Goal: Information Seeking & Learning: Learn about a topic

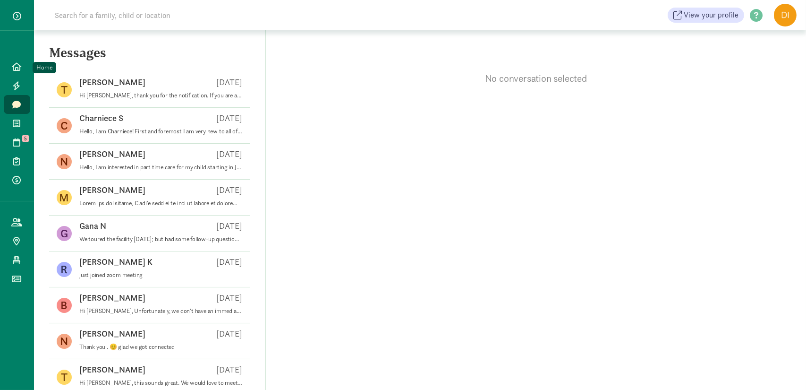
click at [17, 66] on icon at bounding box center [16, 66] width 9 height 8
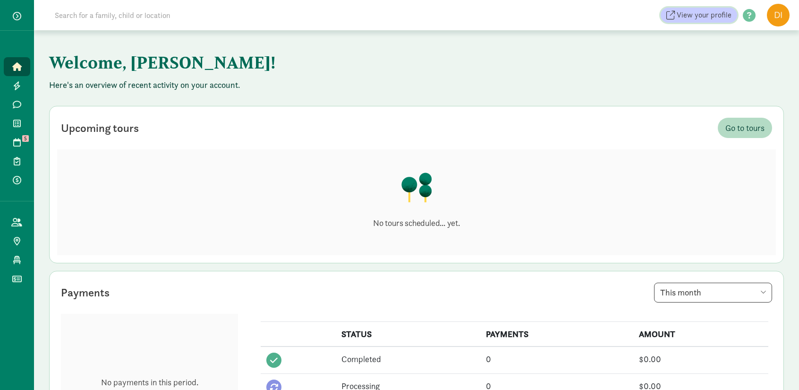
click at [703, 18] on span "View your profile" at bounding box center [704, 14] width 55 height 11
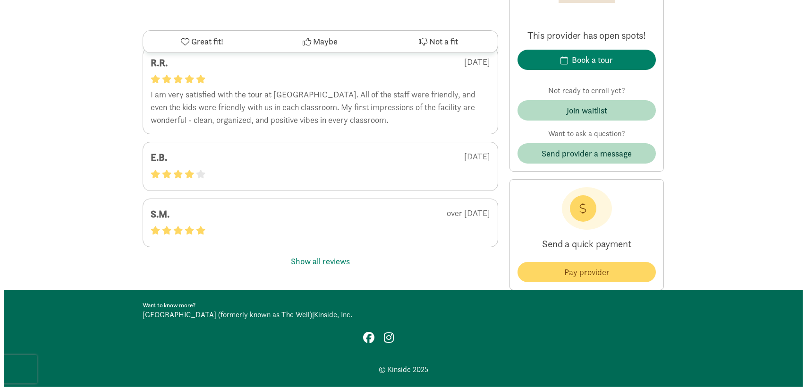
scroll to position [2236, 0]
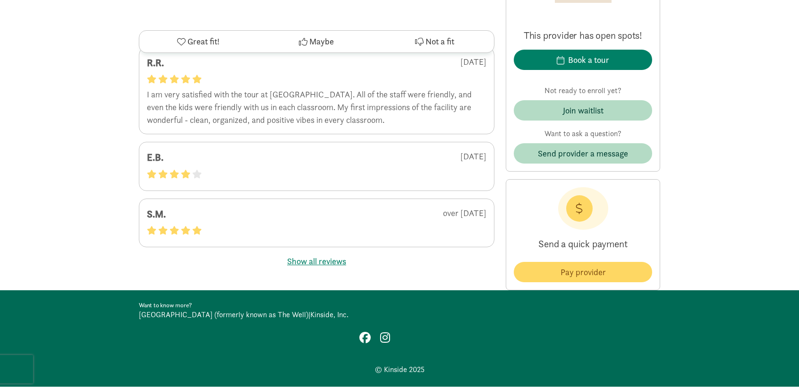
click at [308, 263] on button "Show all reviews" at bounding box center [316, 260] width 59 height 13
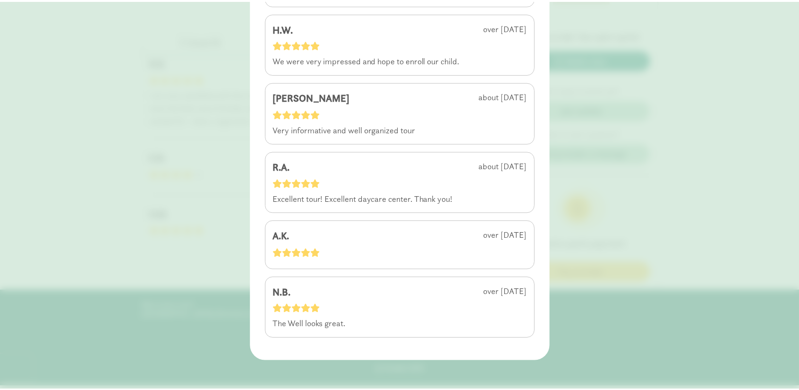
scroll to position [356, 0]
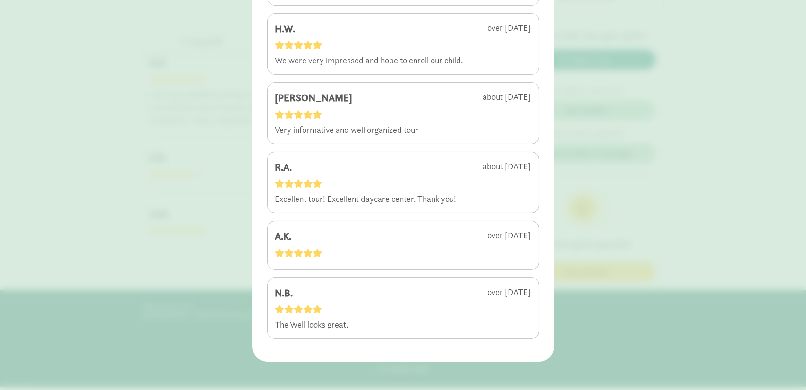
click at [638, 229] on div "4.8 - 9 reviews R.R. 6 months ago I am very satisfied with the tour at Wildflow…" at bounding box center [403, 195] width 806 height 390
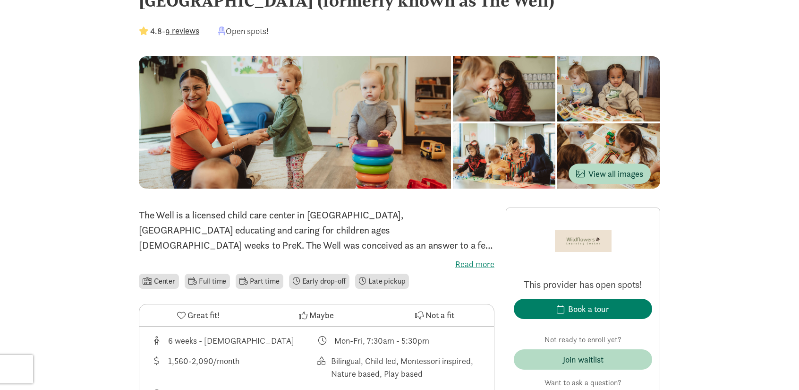
scroll to position [35, 0]
click at [146, 275] on li "Center" at bounding box center [159, 280] width 40 height 15
click at [149, 282] on span at bounding box center [147, 280] width 9 height 8
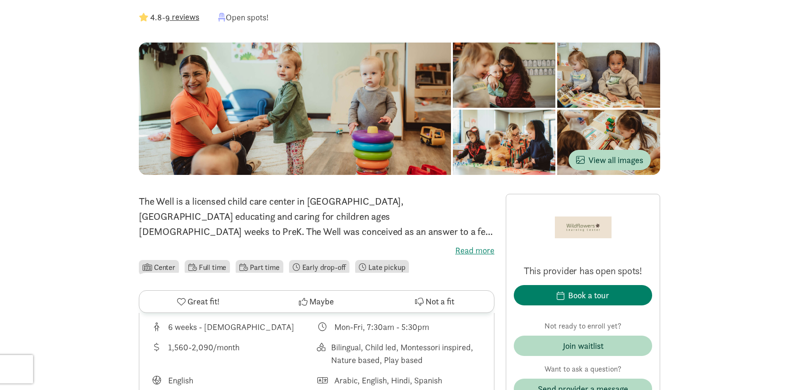
scroll to position [0, 0]
